Goal: Obtain resource: Download file/media

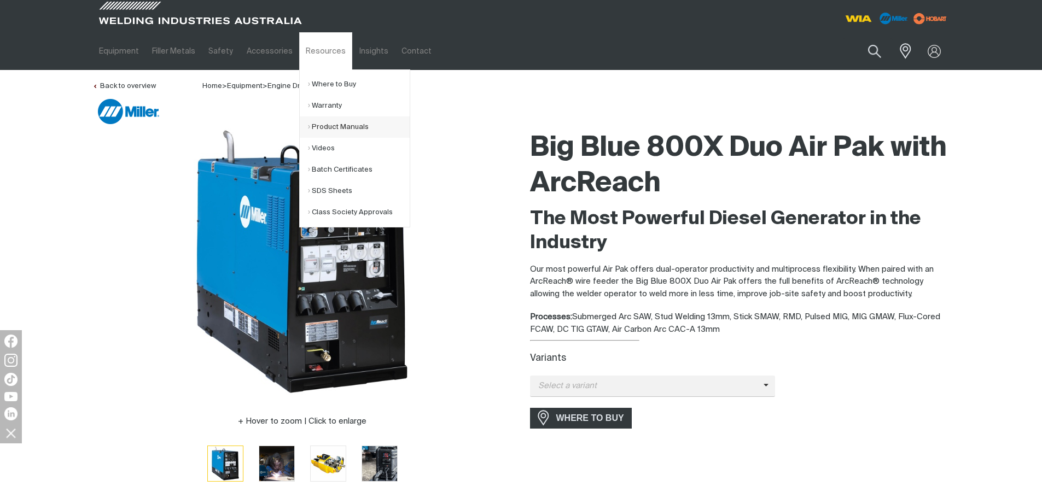
click at [341, 127] on link "Product Manuals" at bounding box center [359, 126] width 102 height 21
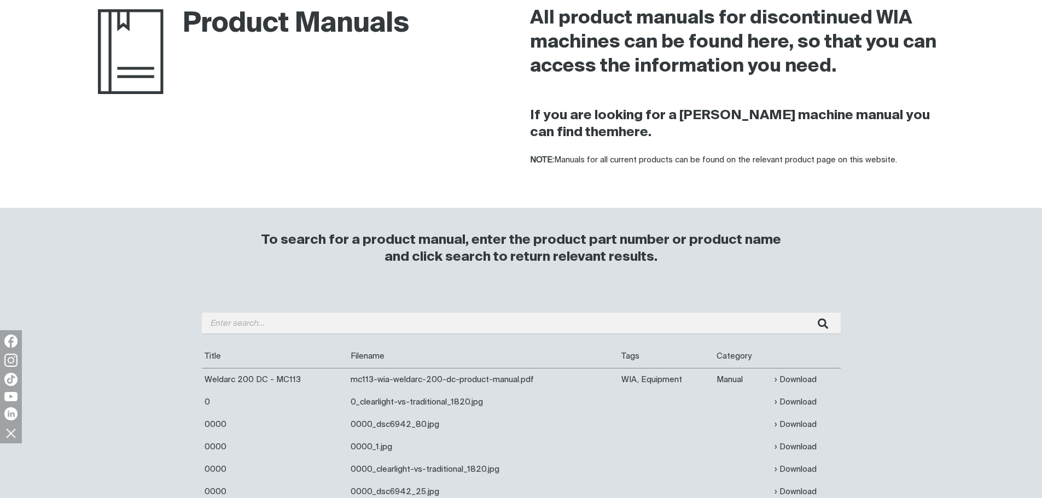
scroll to position [219, 0]
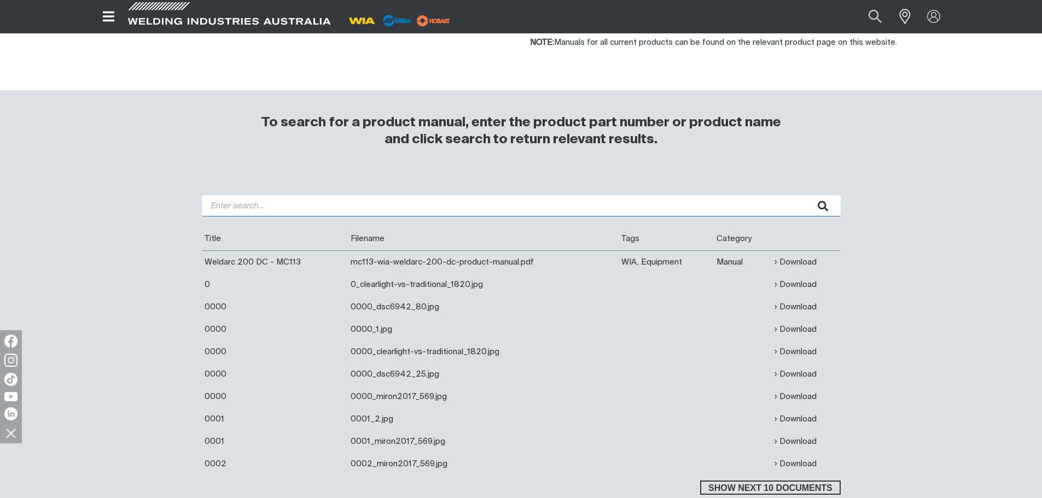
click at [235, 213] on input "search" at bounding box center [521, 205] width 639 height 21
type input "335"
click at [806, 195] on button "submit" at bounding box center [823, 205] width 34 height 21
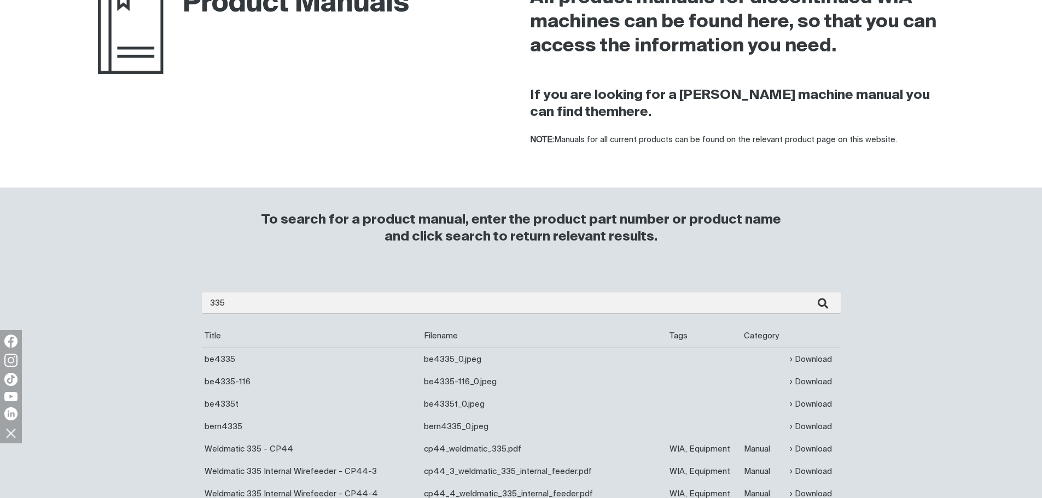
scroll to position [219, 0]
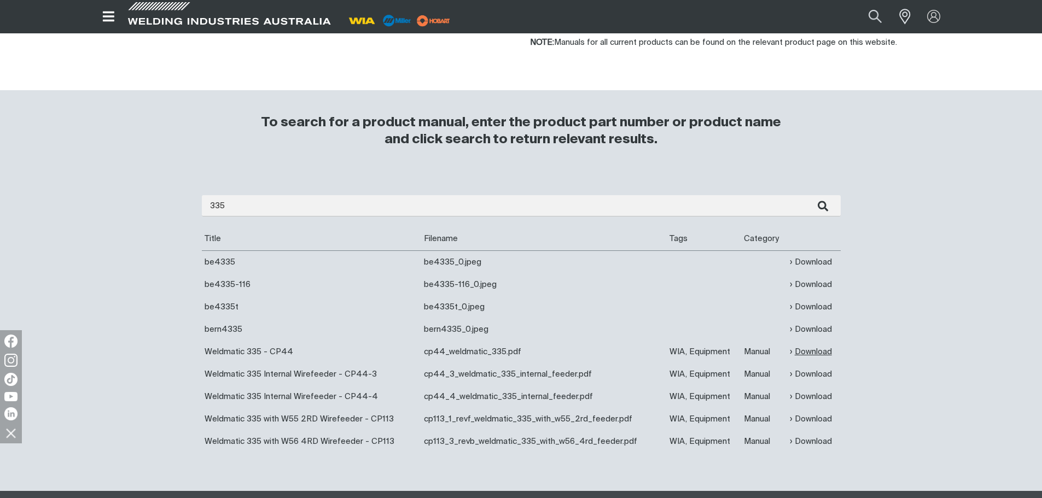
click at [822, 351] on link "Download" at bounding box center [811, 352] width 42 height 13
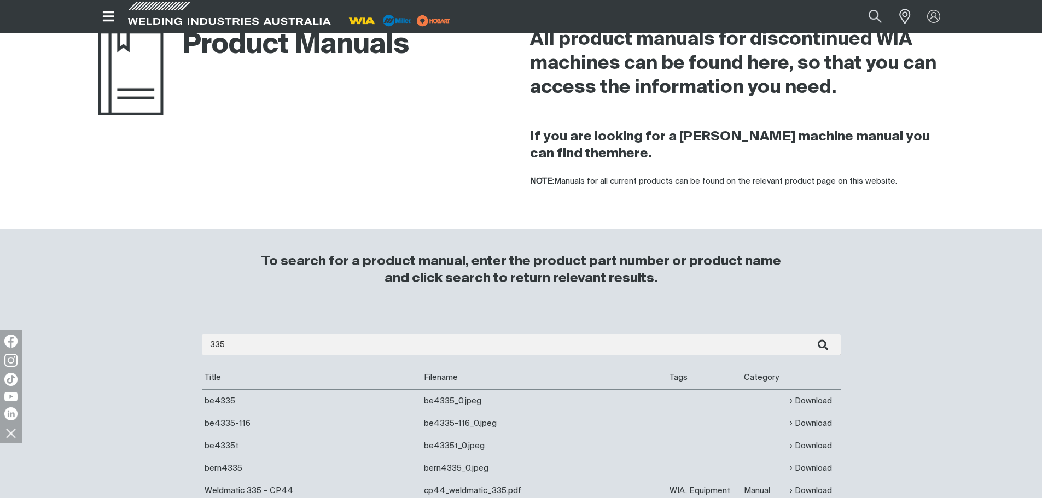
scroll to position [0, 0]
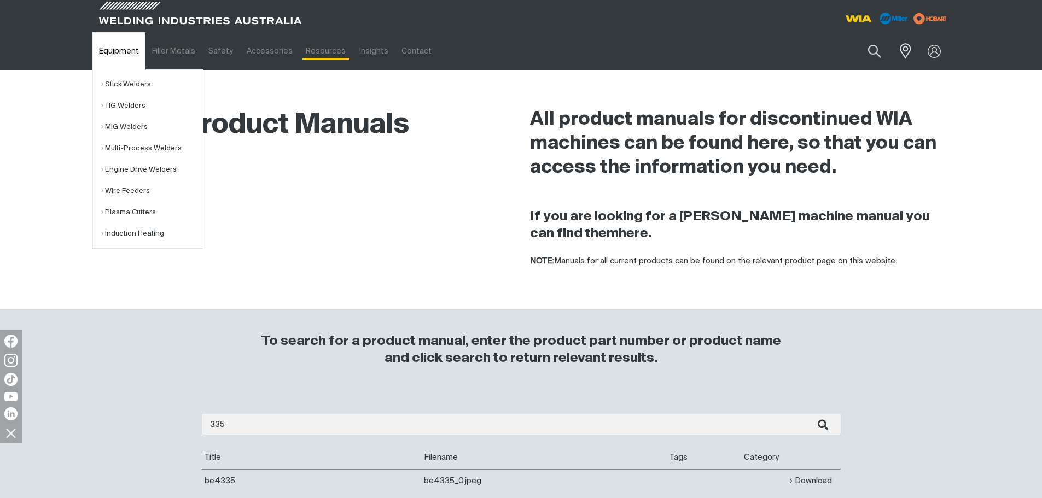
click at [118, 48] on link "Equipment" at bounding box center [118, 51] width 53 height 38
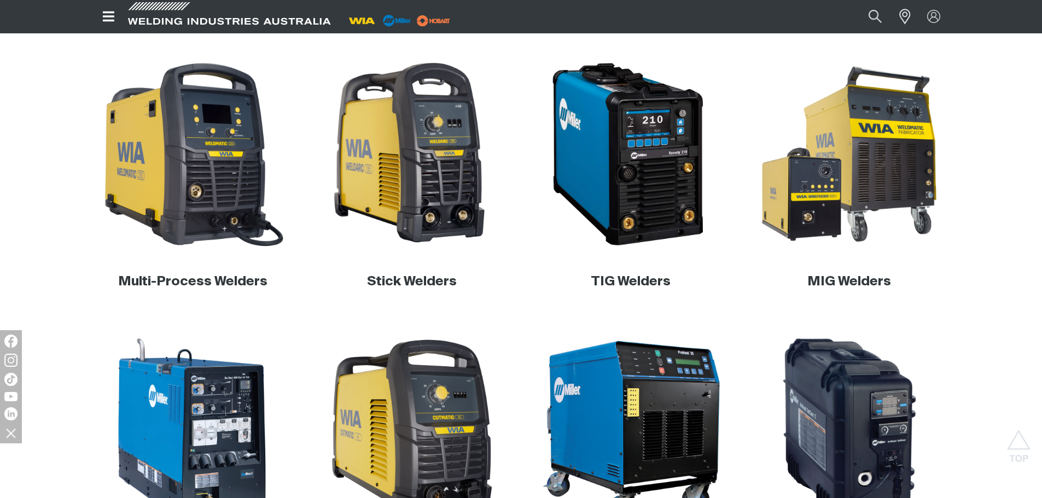
scroll to position [219, 0]
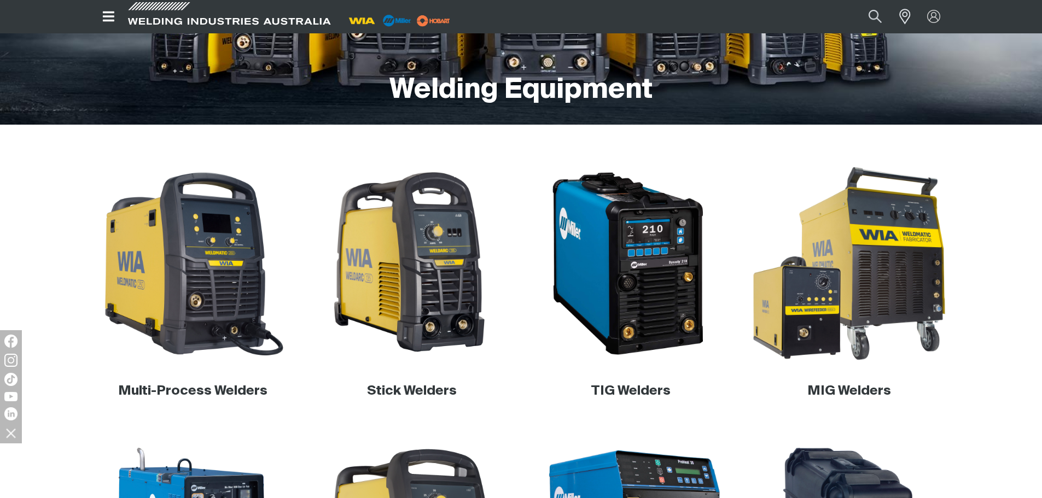
click at [905, 238] on img at bounding box center [848, 263] width 209 height 209
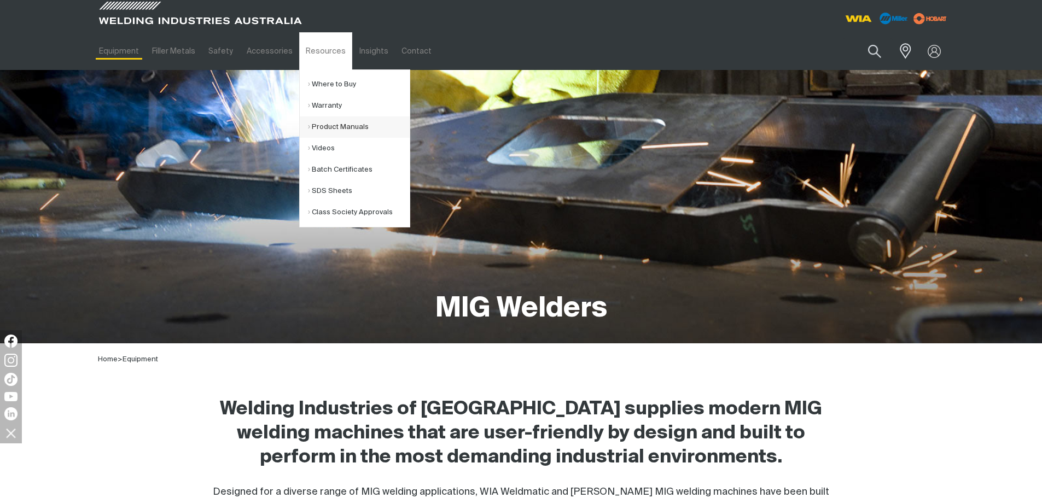
click at [339, 124] on link "Product Manuals" at bounding box center [359, 126] width 102 height 21
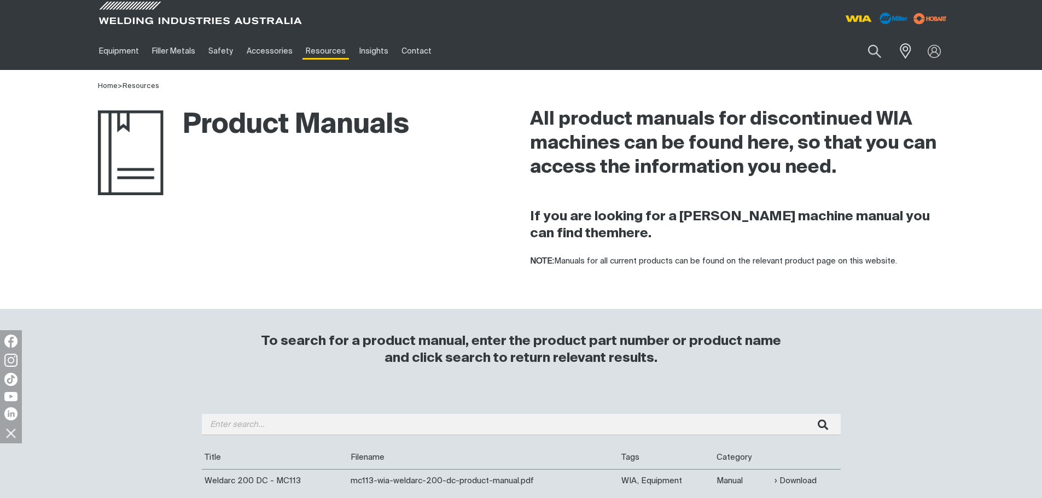
scroll to position [164, 0]
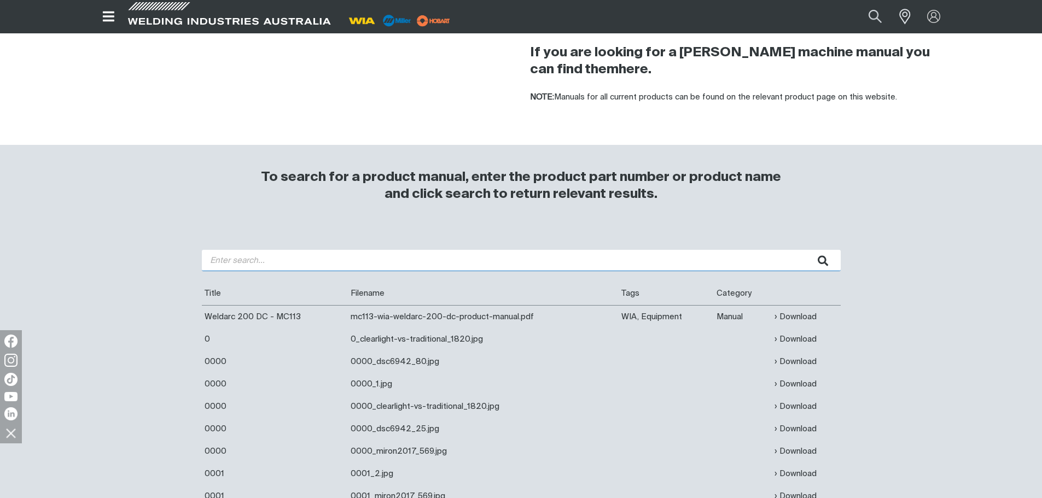
click at [215, 257] on input "search" at bounding box center [521, 260] width 639 height 21
type input "2"
type input "W41"
click at [806, 250] on button "submit" at bounding box center [823, 260] width 34 height 21
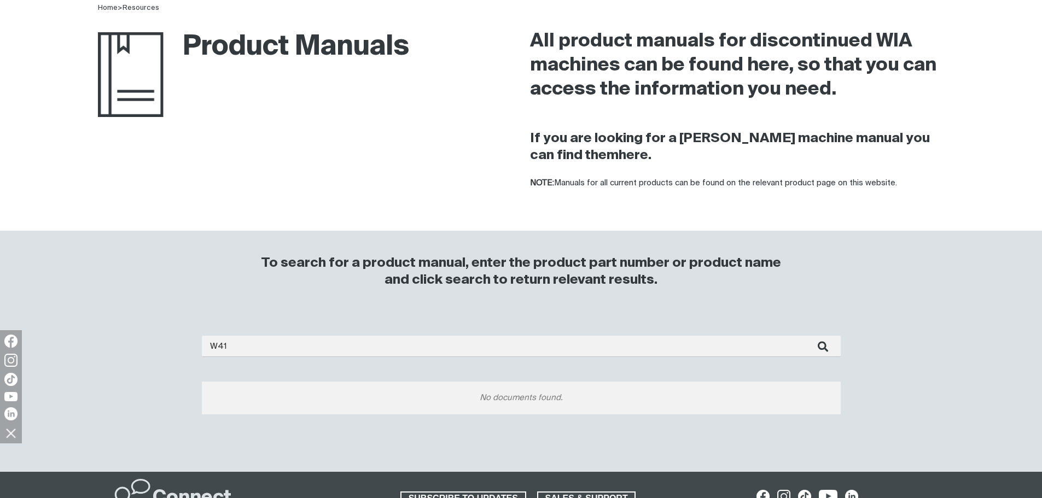
scroll to position [164, 0]
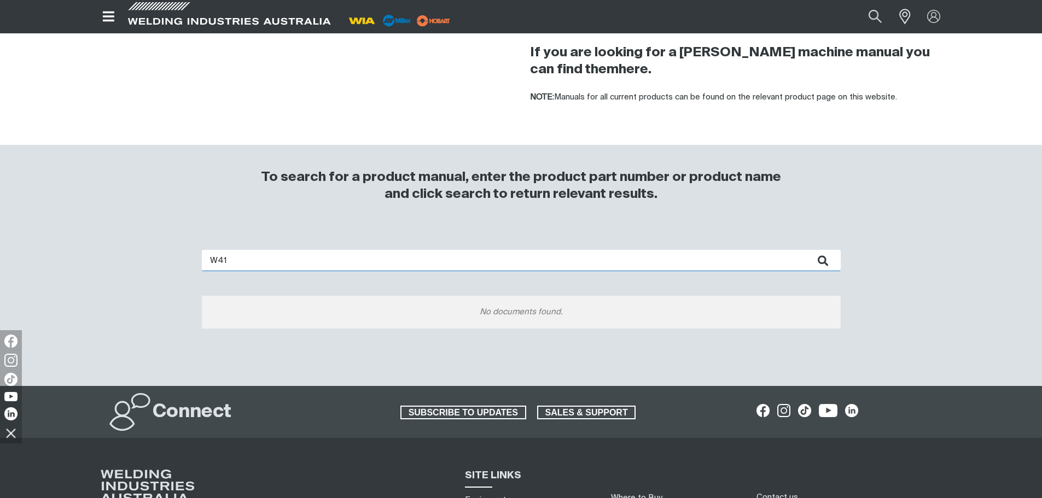
drag, startPoint x: 238, startPoint y: 259, endPoint x: 199, endPoint y: 267, distance: 40.3
click at [199, 267] on div "W41 No documents found." at bounding box center [521, 296] width 656 height 114
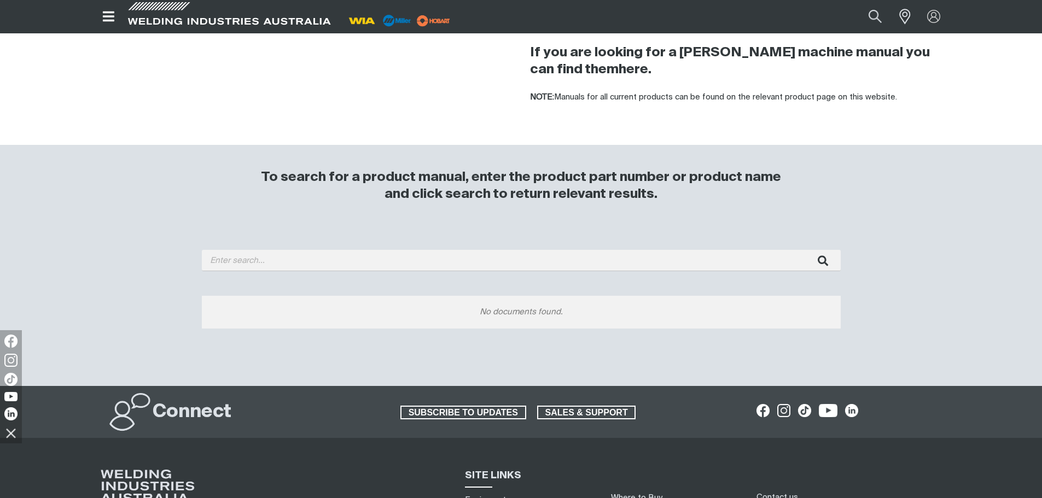
click at [241, 116] on div "Home > Resources Product Manuals All product manuals for discontinued WIA machi…" at bounding box center [521, 146] width 1042 height 480
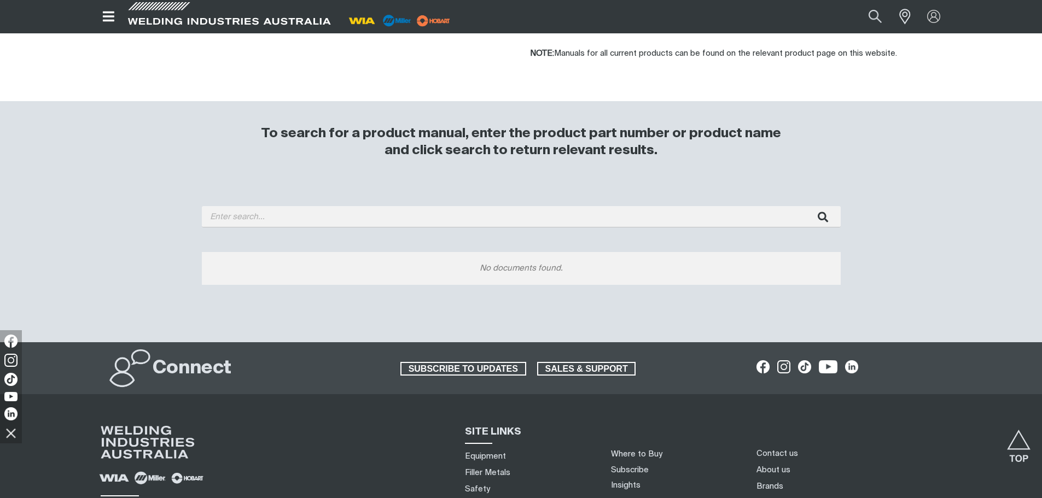
scroll to position [0, 0]
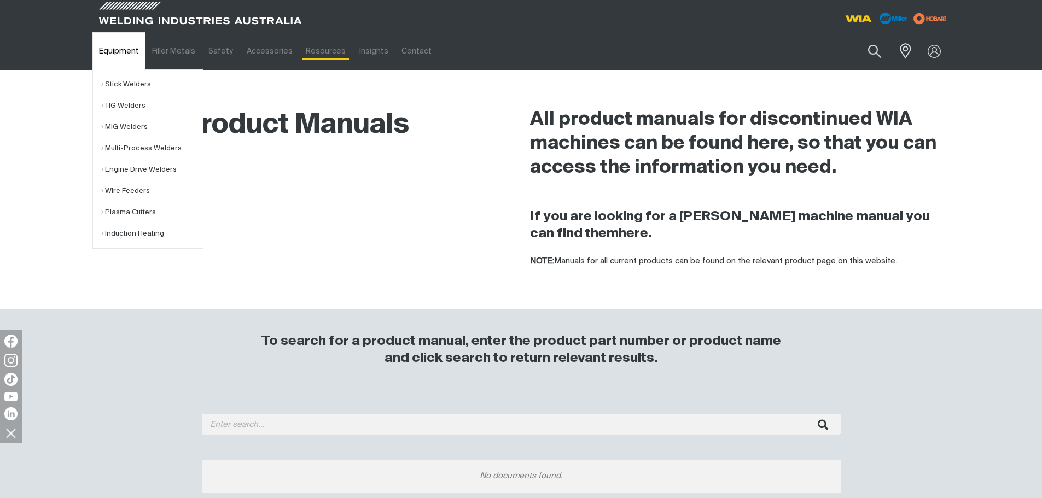
click at [113, 46] on link "Equipment" at bounding box center [118, 51] width 53 height 38
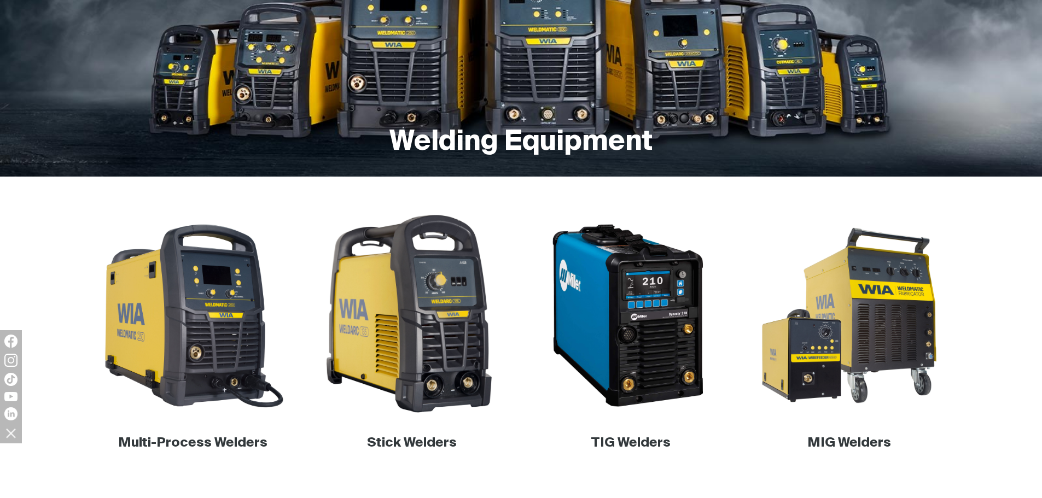
scroll to position [273, 0]
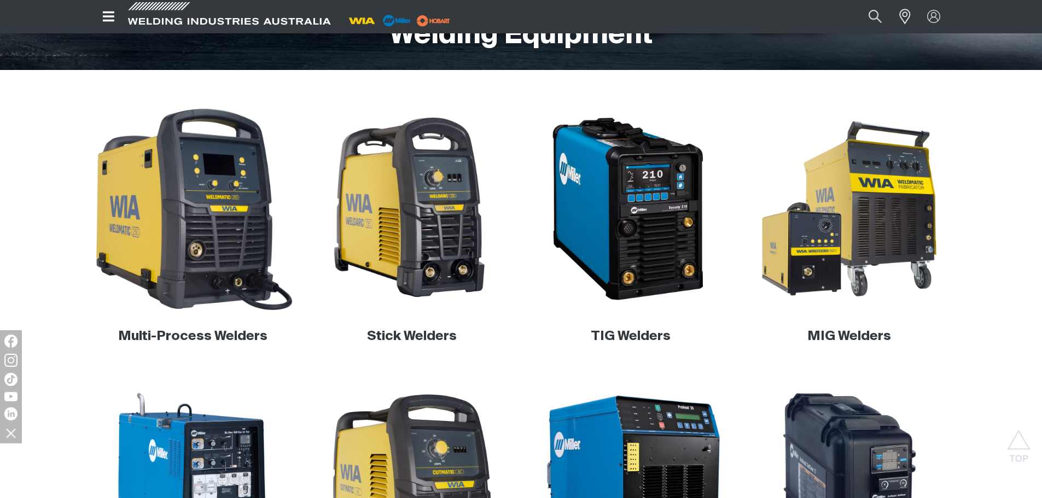
click at [168, 205] on img at bounding box center [192, 208] width 209 height 209
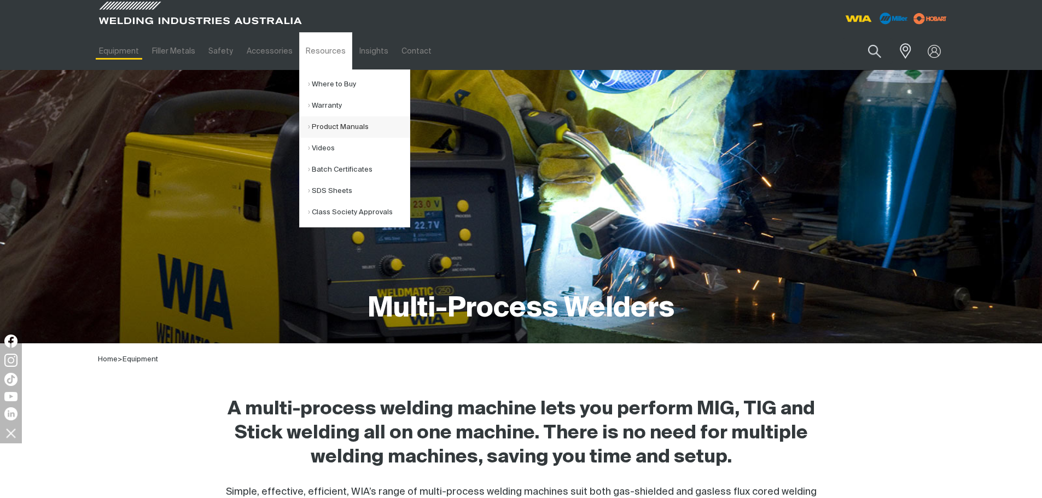
click at [337, 130] on link "Product Manuals" at bounding box center [359, 126] width 102 height 21
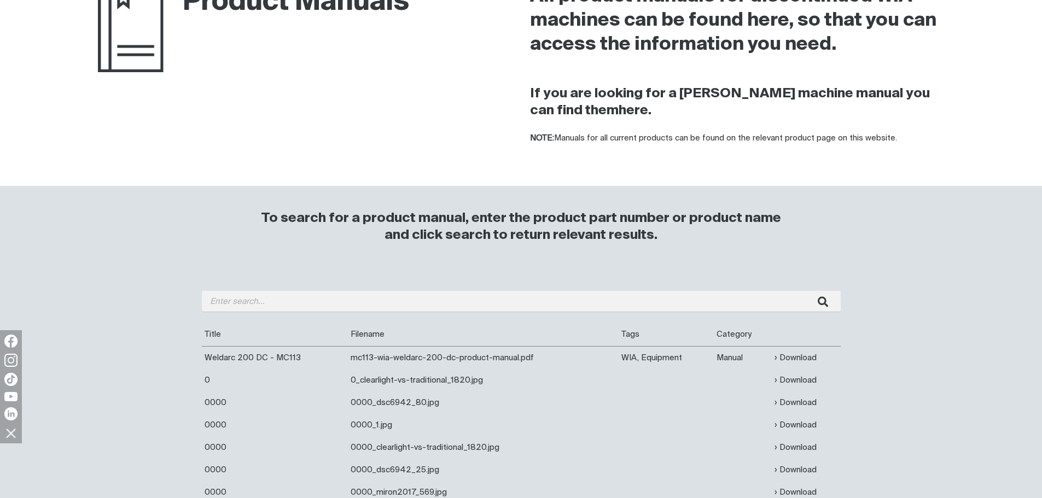
scroll to position [219, 0]
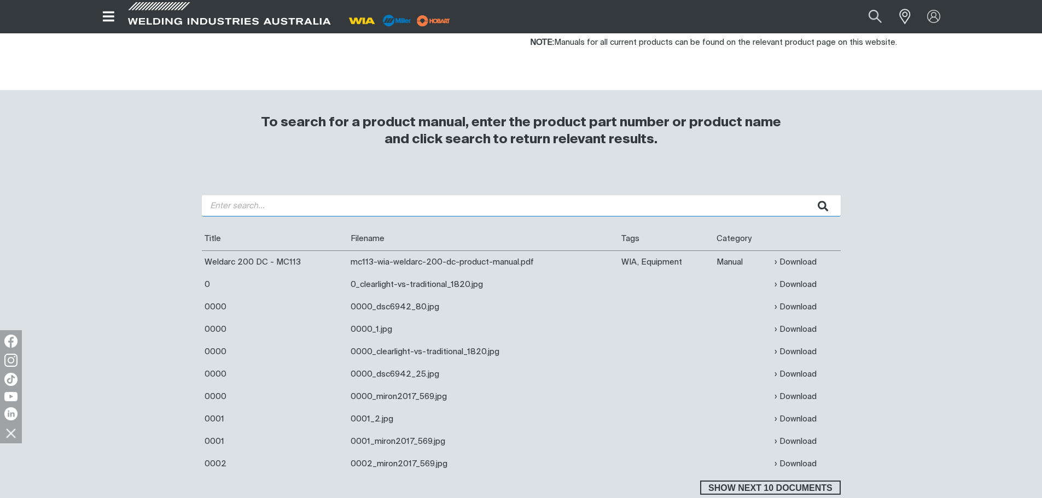
click at [264, 205] on input "search" at bounding box center [521, 205] width 639 height 21
click at [806, 195] on button "submit" at bounding box center [823, 205] width 34 height 21
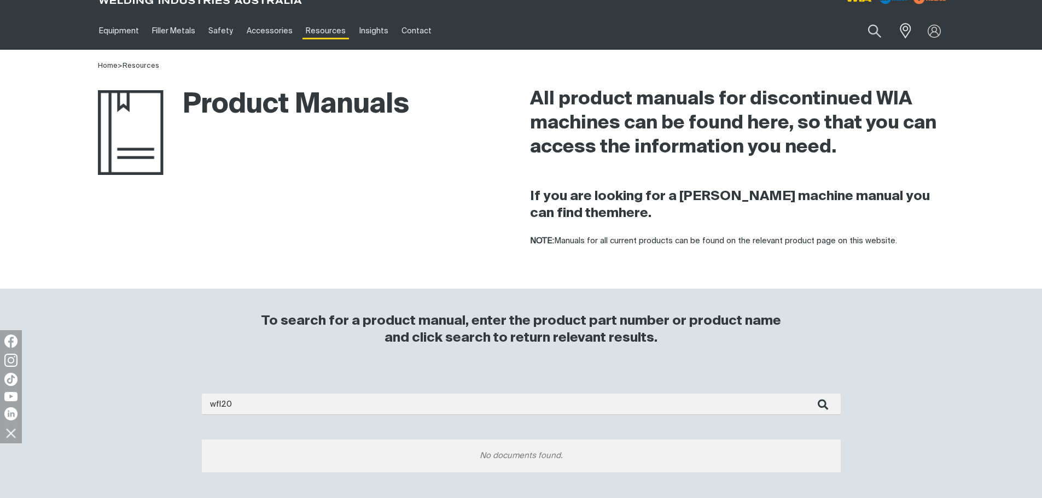
scroll to position [55, 0]
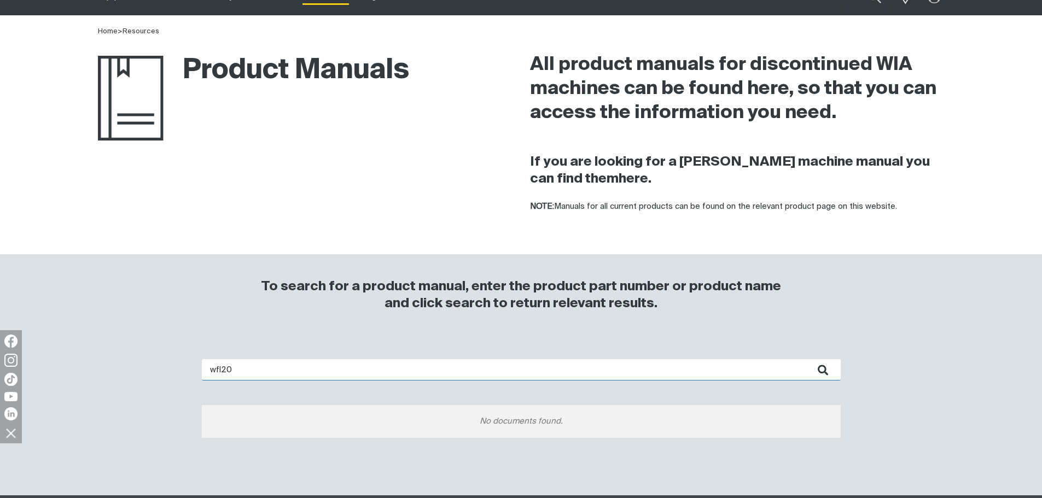
click at [221, 368] on input "wfl20" at bounding box center [521, 369] width 639 height 21
click at [806, 359] on button "submit" at bounding box center [823, 369] width 34 height 21
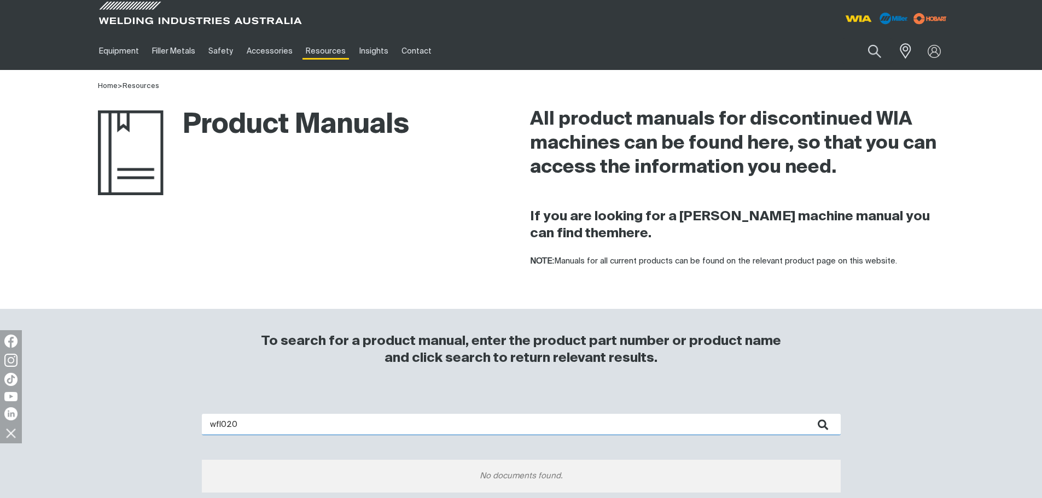
click at [255, 429] on input "wfl020" at bounding box center [521, 424] width 639 height 21
type input "wfl013"
click at [806, 414] on button "submit" at bounding box center [823, 424] width 34 height 21
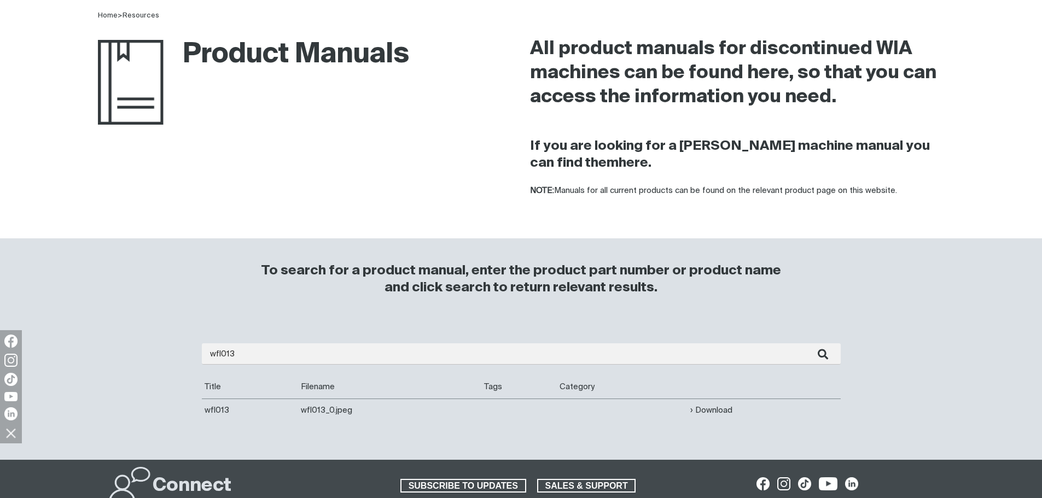
scroll to position [164, 0]
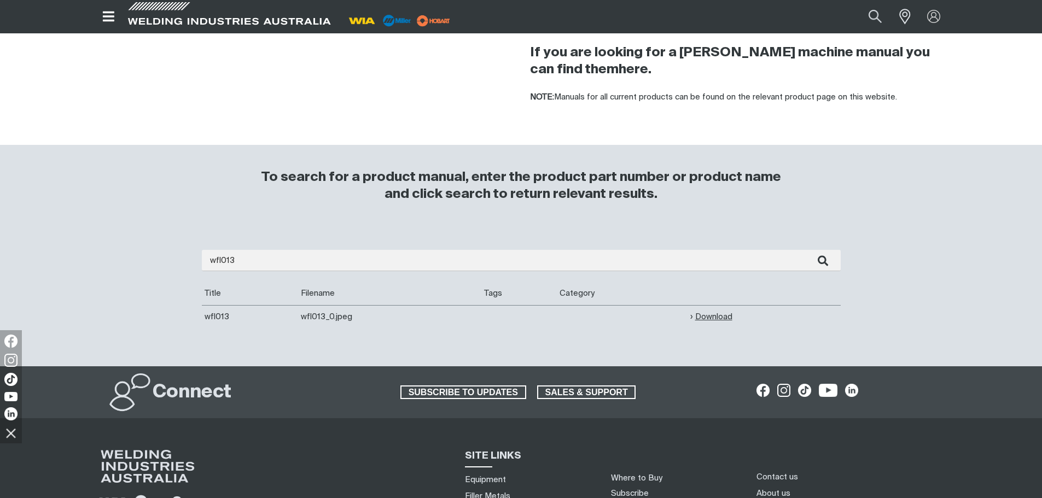
click at [712, 320] on link "Download" at bounding box center [711, 317] width 42 height 13
click at [856, 17] on button "Search products" at bounding box center [875, 17] width 44 height 30
click at [780, 19] on input "Search" at bounding box center [808, 17] width 168 height 24
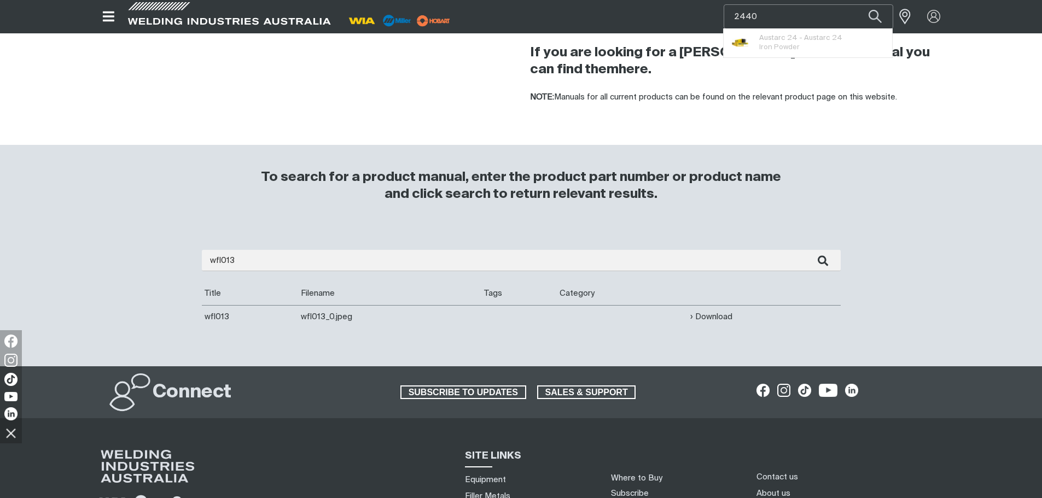
type input "2440"
click at [776, 37] on span "Austarc 24 - Austarc 24" at bounding box center [800, 37] width 83 height 9
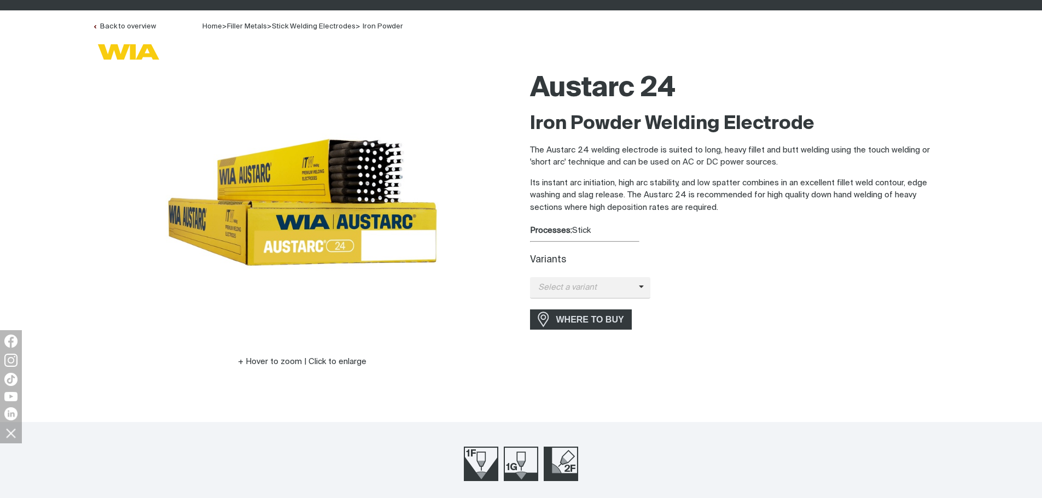
scroll to position [109, 0]
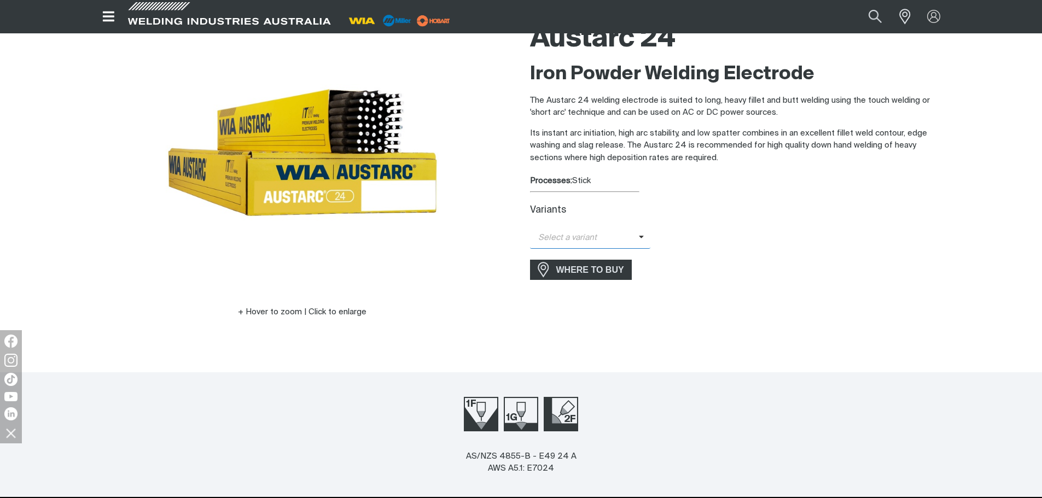
click at [618, 235] on span "Select a variant" at bounding box center [584, 238] width 109 height 13
click at [606, 269] on span "WHERE TO BUY" at bounding box center [590, 269] width 82 height 17
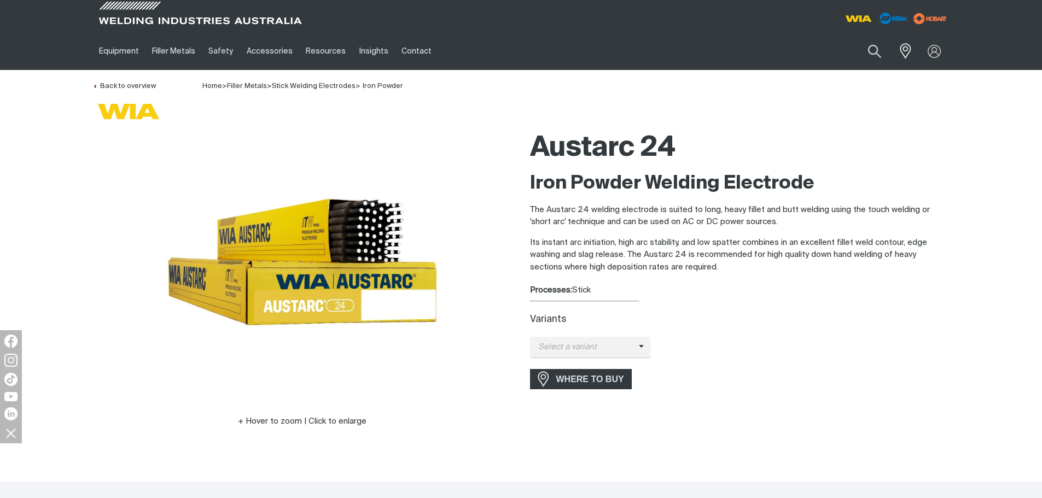
scroll to position [109, 0]
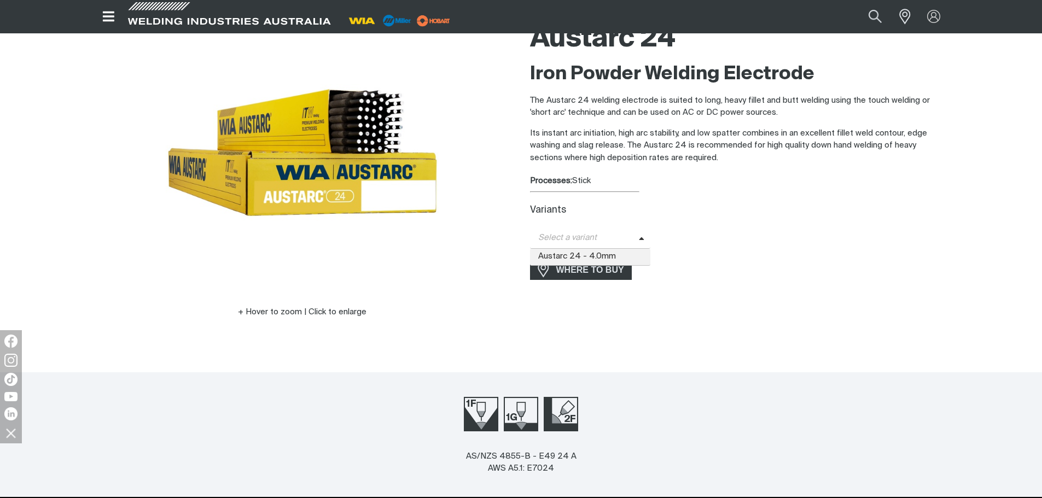
click at [590, 235] on span "Select a variant" at bounding box center [584, 238] width 109 height 13
click at [590, 259] on span "Austarc 24 - 4.0mm" at bounding box center [590, 257] width 121 height 16
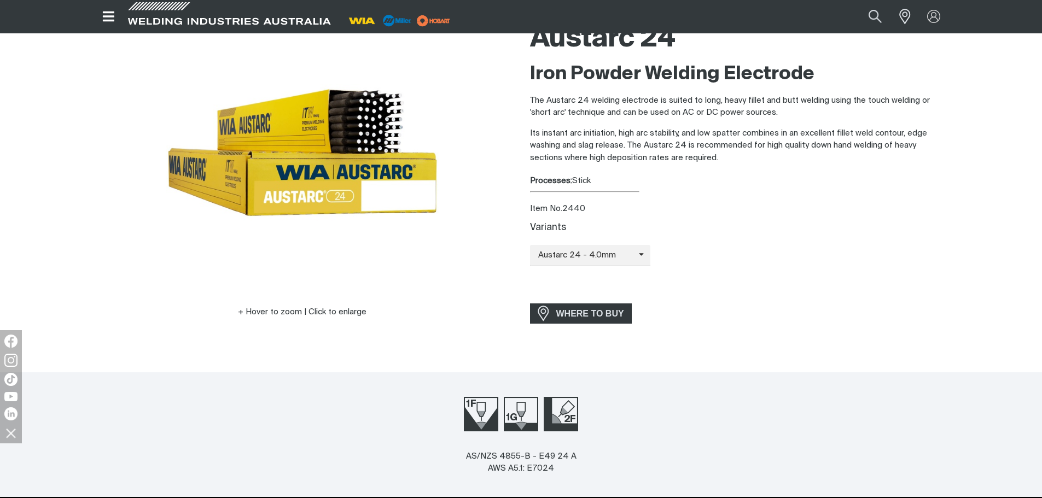
click at [571, 203] on div "Item No. 2440" at bounding box center [740, 209] width 420 height 13
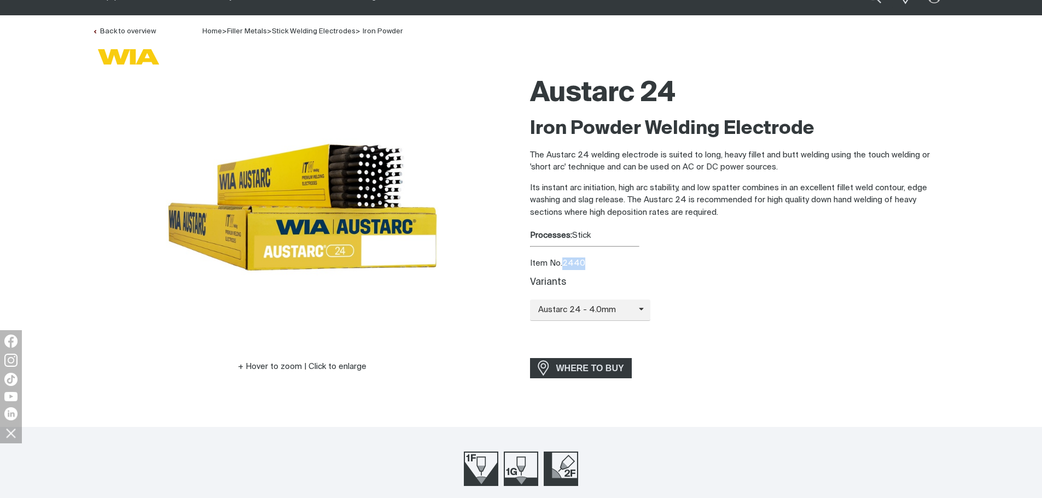
click at [581, 263] on div "Item No. 2440" at bounding box center [740, 264] width 420 height 13
click at [573, 265] on div "Item No. 2440" at bounding box center [740, 264] width 420 height 13
copy div "2440"
